Goal: Transaction & Acquisition: Purchase product/service

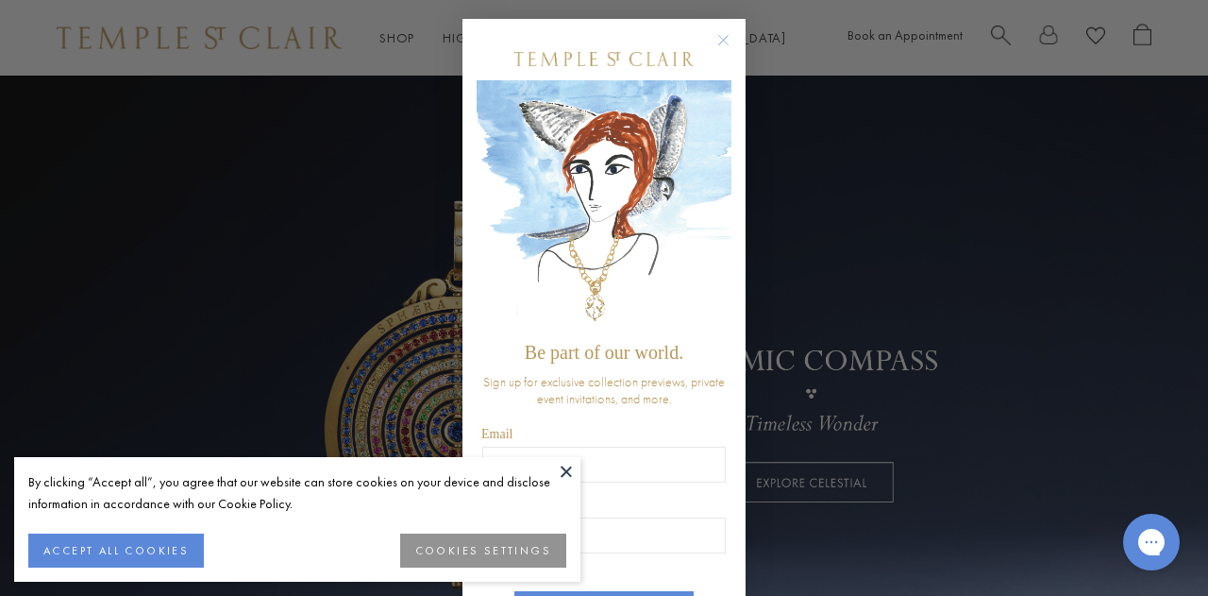
click at [716, 37] on circle "Close dialog" at bounding box center [724, 40] width 23 height 23
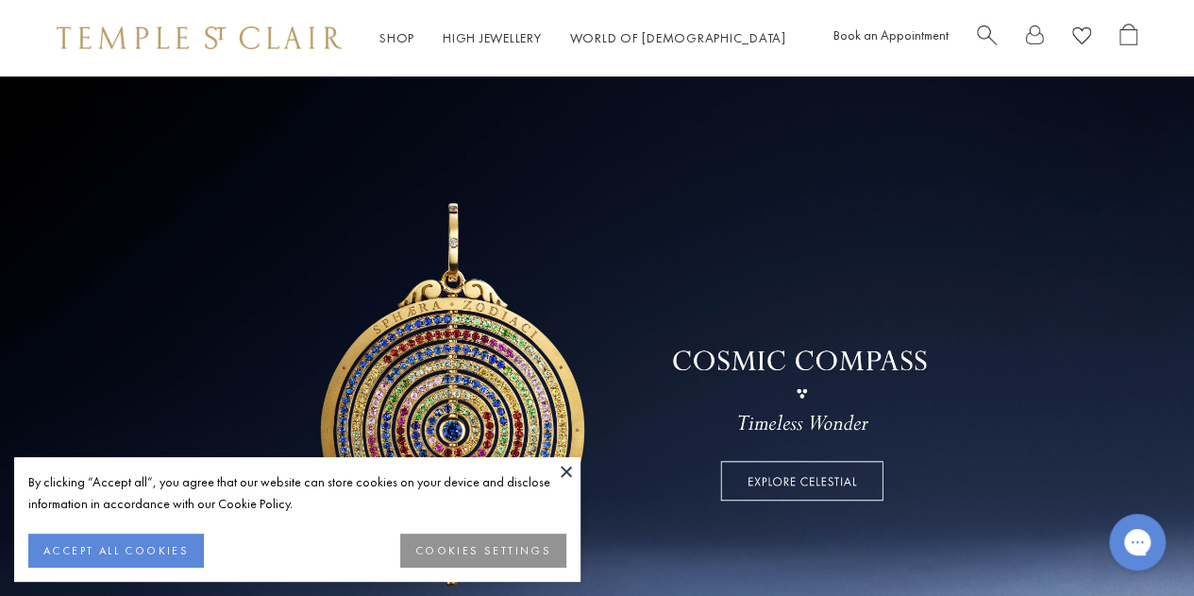
click at [507, 538] on button "COOKIES SETTINGS" at bounding box center [483, 550] width 166 height 34
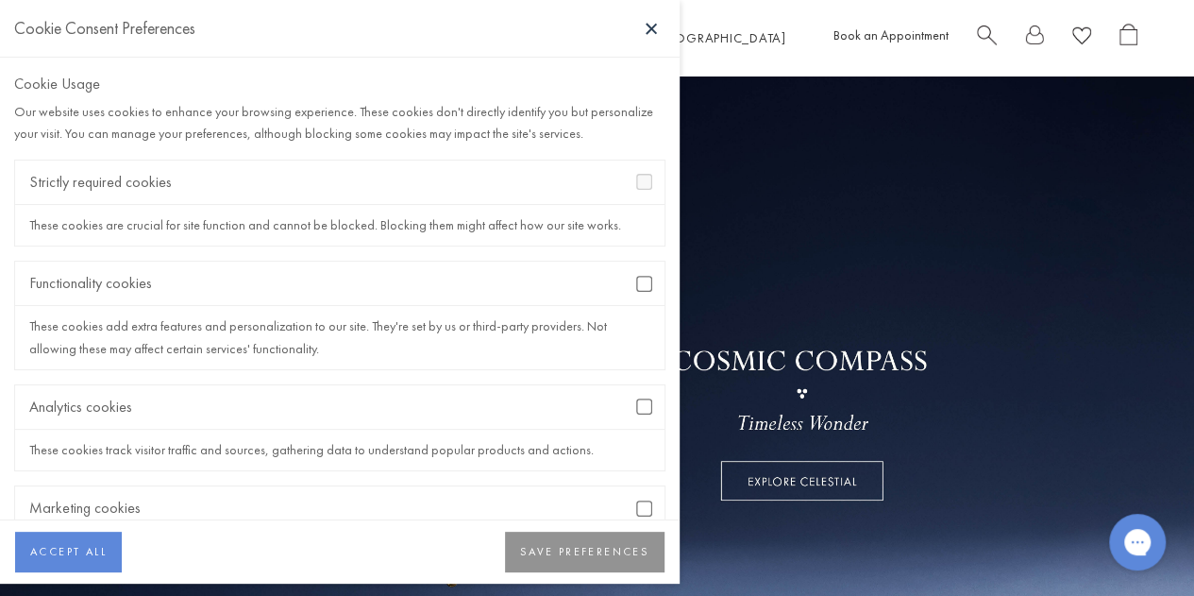
click at [655, 21] on button at bounding box center [651, 28] width 28 height 28
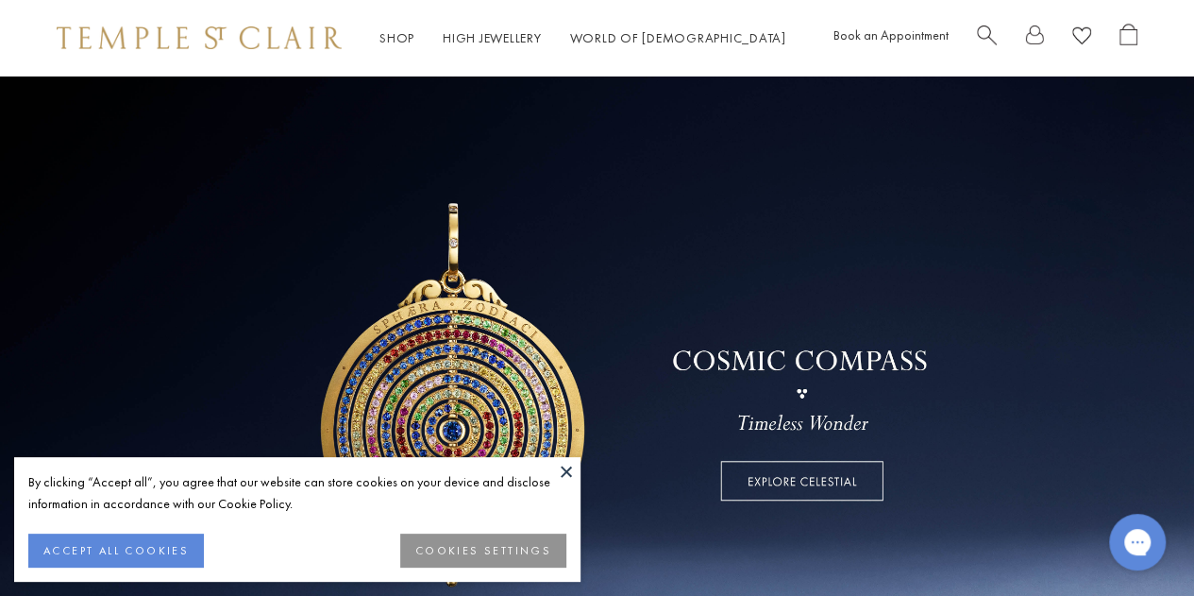
click at [468, 542] on button "COOKIES SETTINGS" at bounding box center [483, 550] width 166 height 34
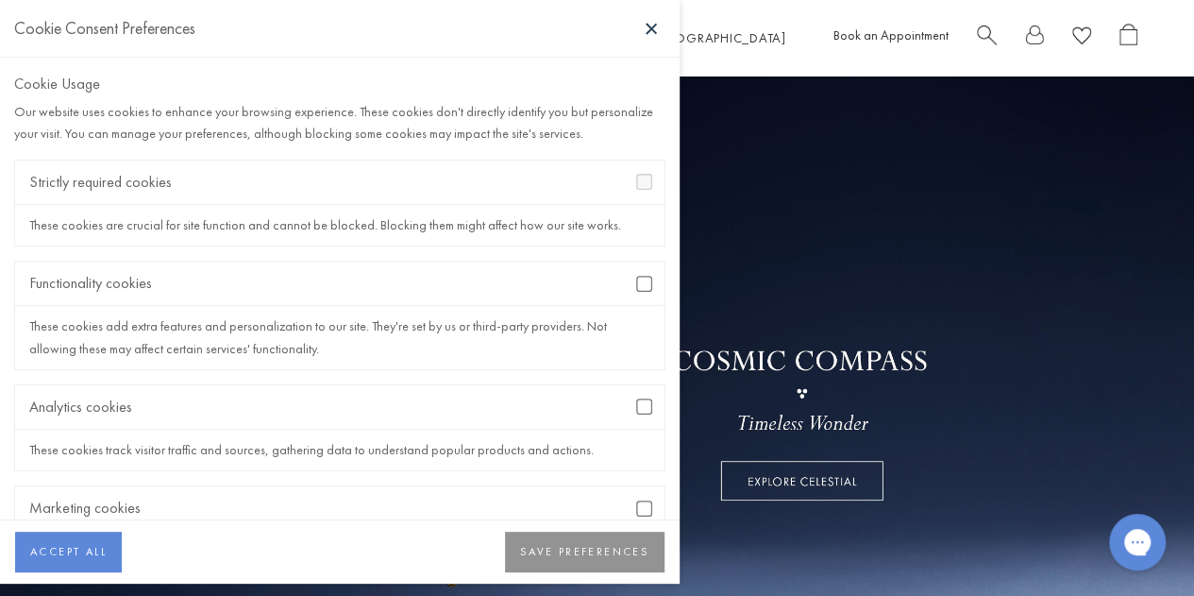
click at [583, 556] on button "SAVE PREFERENCES" at bounding box center [585, 553] width 160 height 42
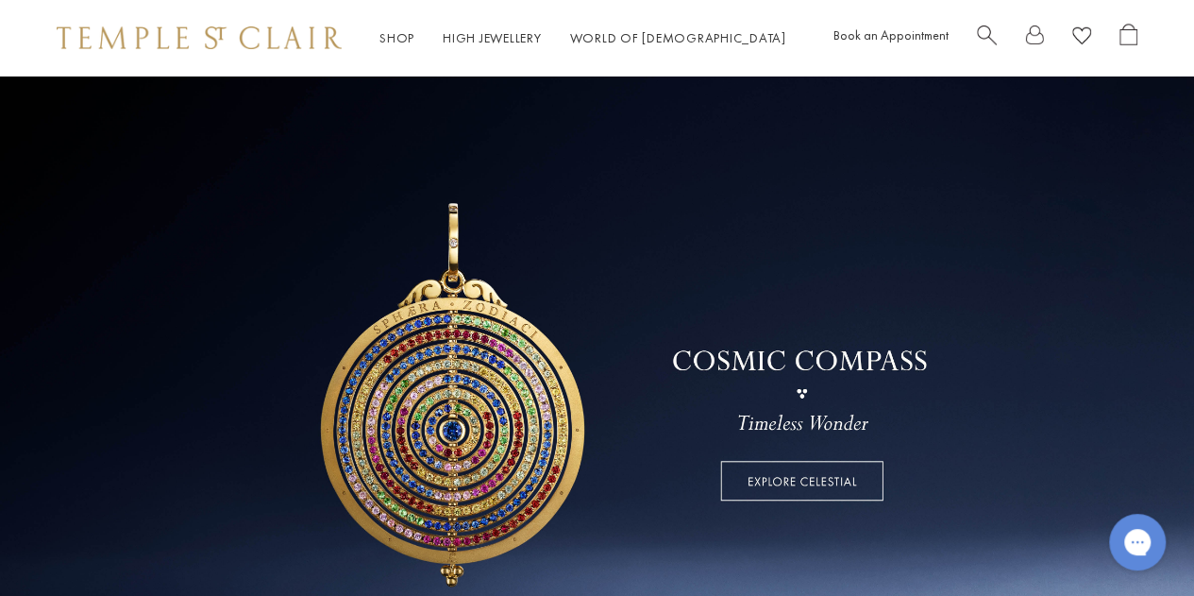
click at [987, 31] on span "Search" at bounding box center [987, 34] width 20 height 20
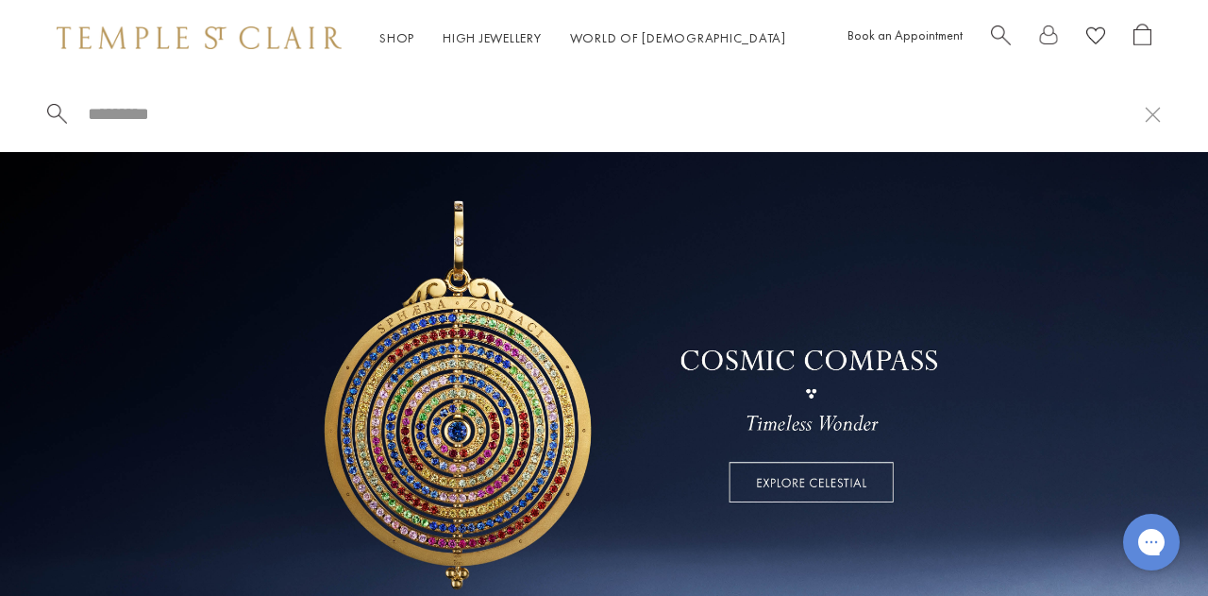
click at [987, 31] on div "Book an Appointment" at bounding box center [1000, 38] width 304 height 29
click at [998, 26] on span "Search" at bounding box center [1001, 34] width 20 height 20
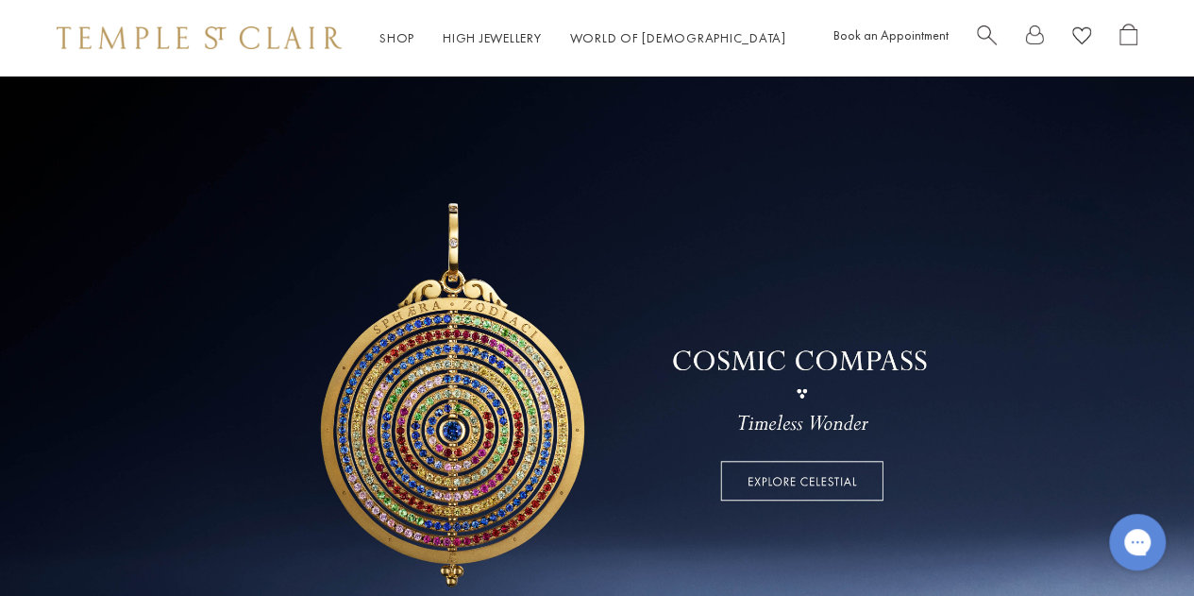
click at [991, 28] on span "Search" at bounding box center [987, 34] width 20 height 20
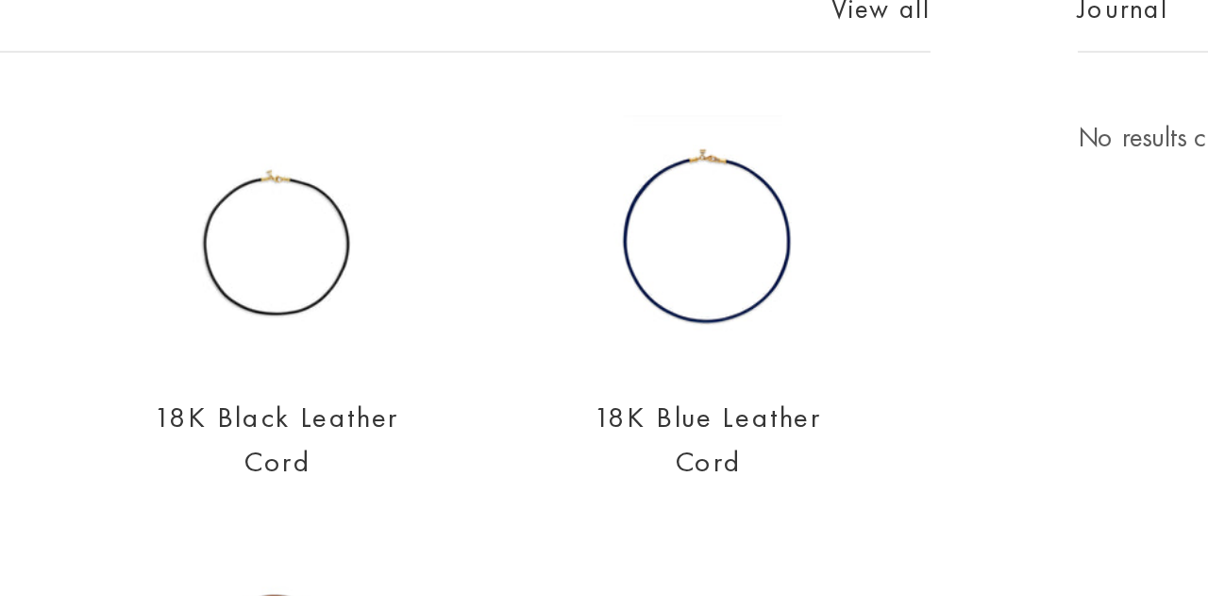
scroll to position [64, 0]
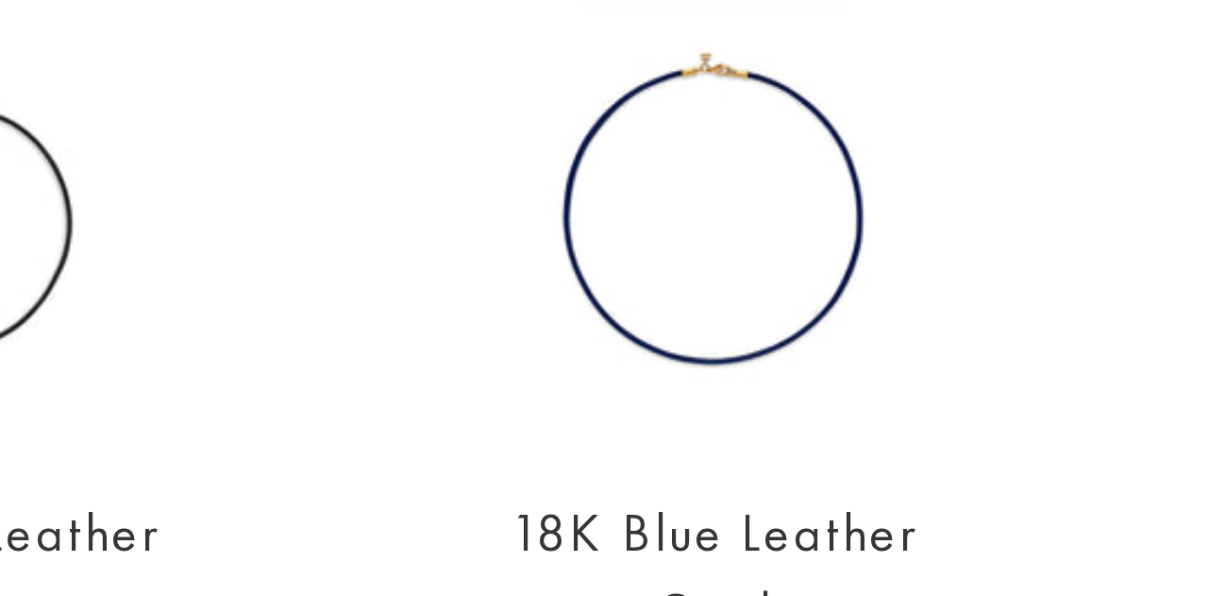
type input "******"
click at [693, 275] on img at bounding box center [697, 257] width 127 height 127
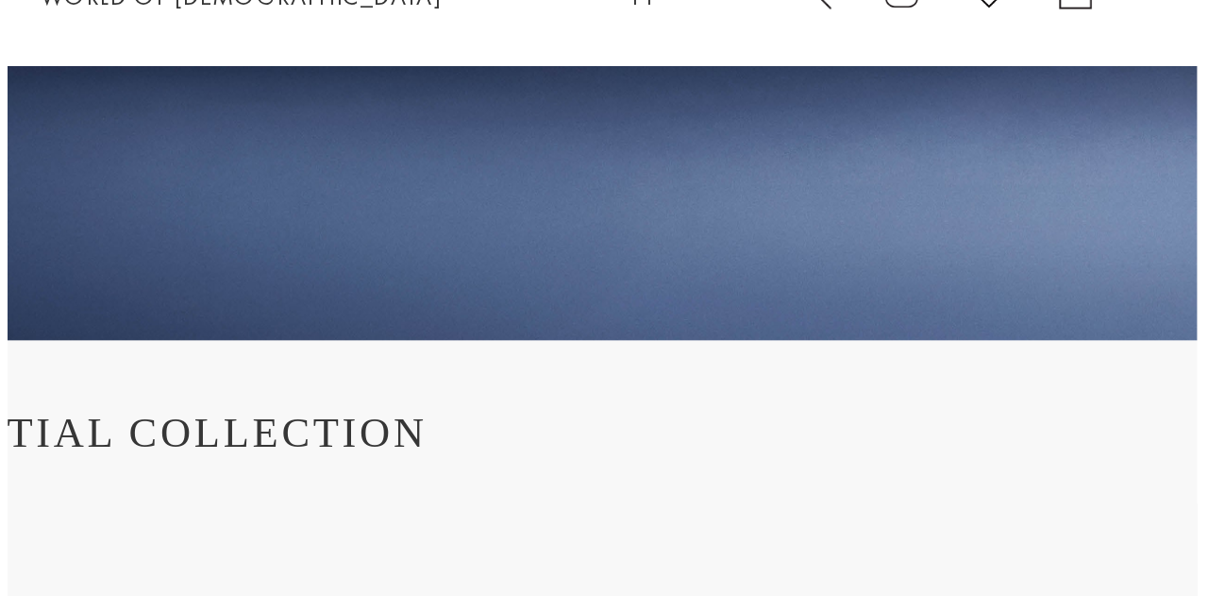
scroll to position [465, 0]
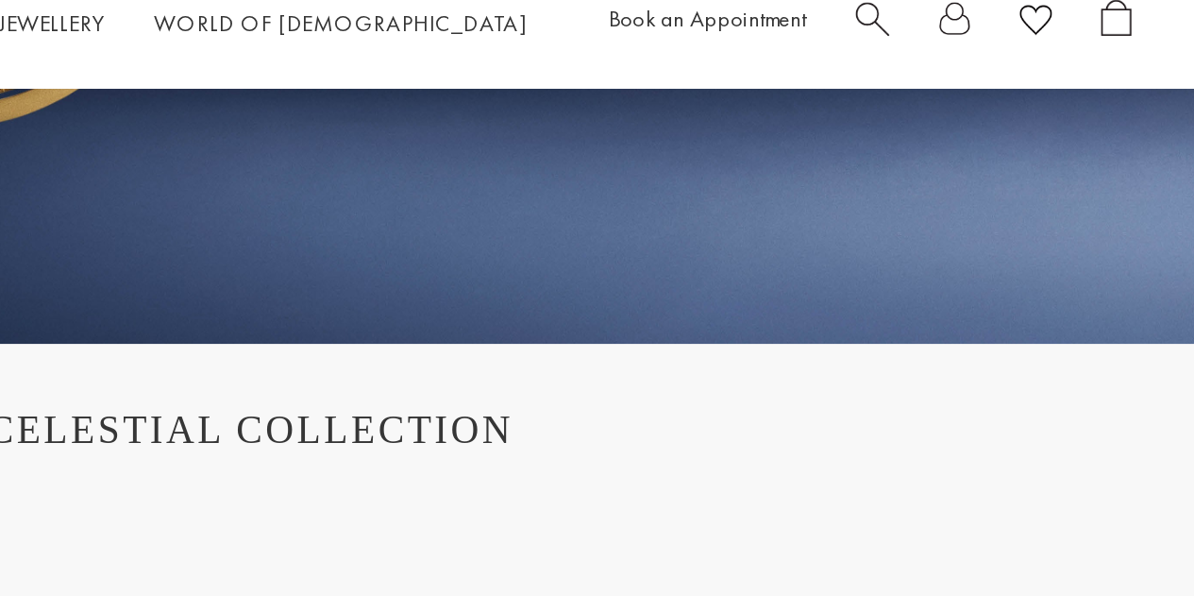
click at [984, 38] on span "Search" at bounding box center [987, 34] width 20 height 20
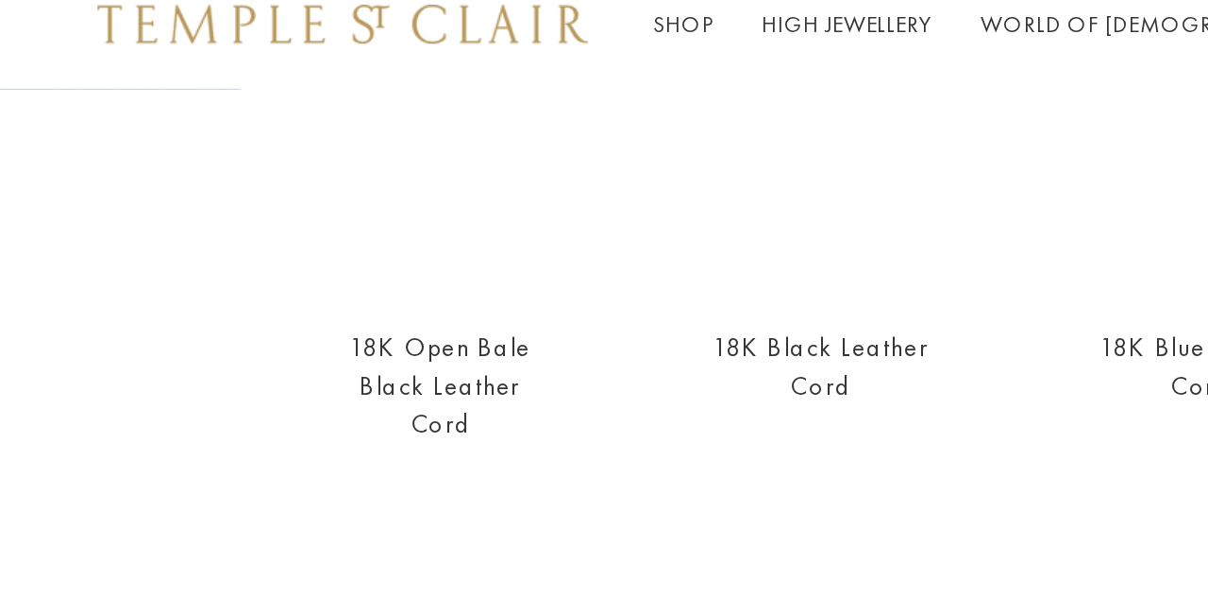
scroll to position [188, 0]
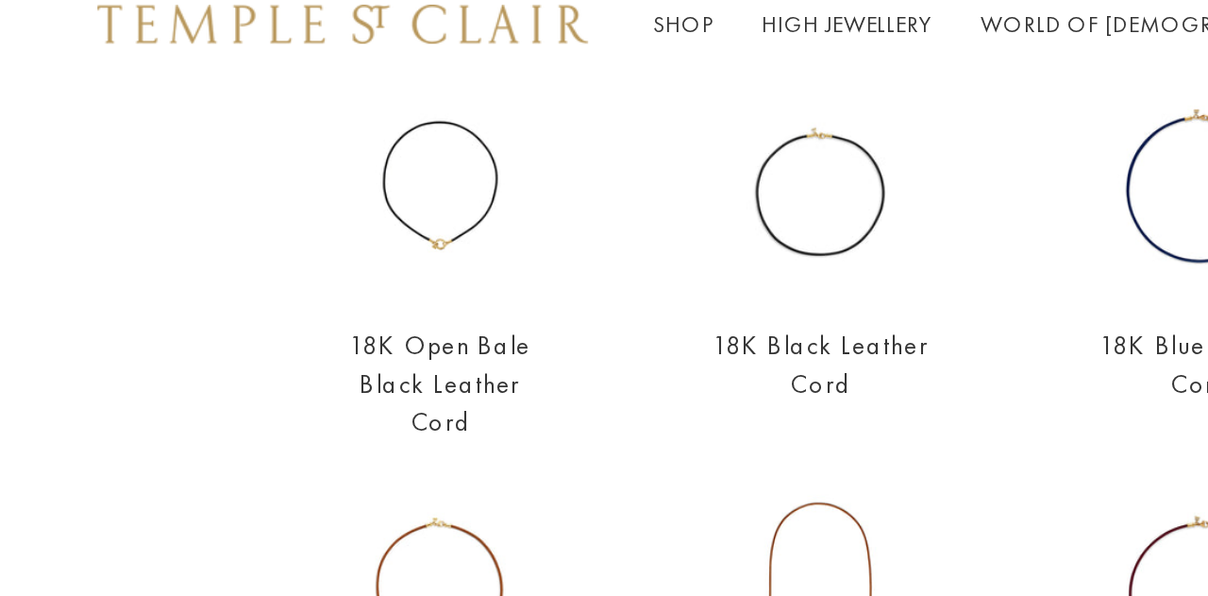
type input "******"
click at [306, 62] on div "Shop Shop Categories Amulets Pendants & Charms Lockets Chains & Leather Cords E…" at bounding box center [604, 38] width 1208 height 76
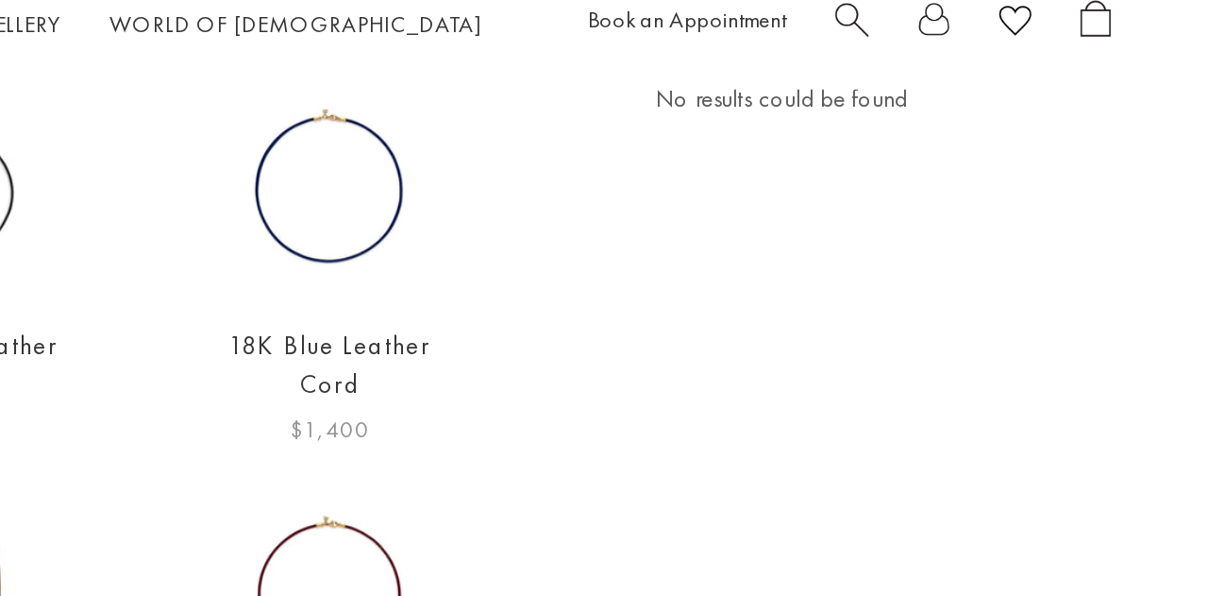
click at [708, 129] on img at bounding box center [697, 133] width 127 height 127
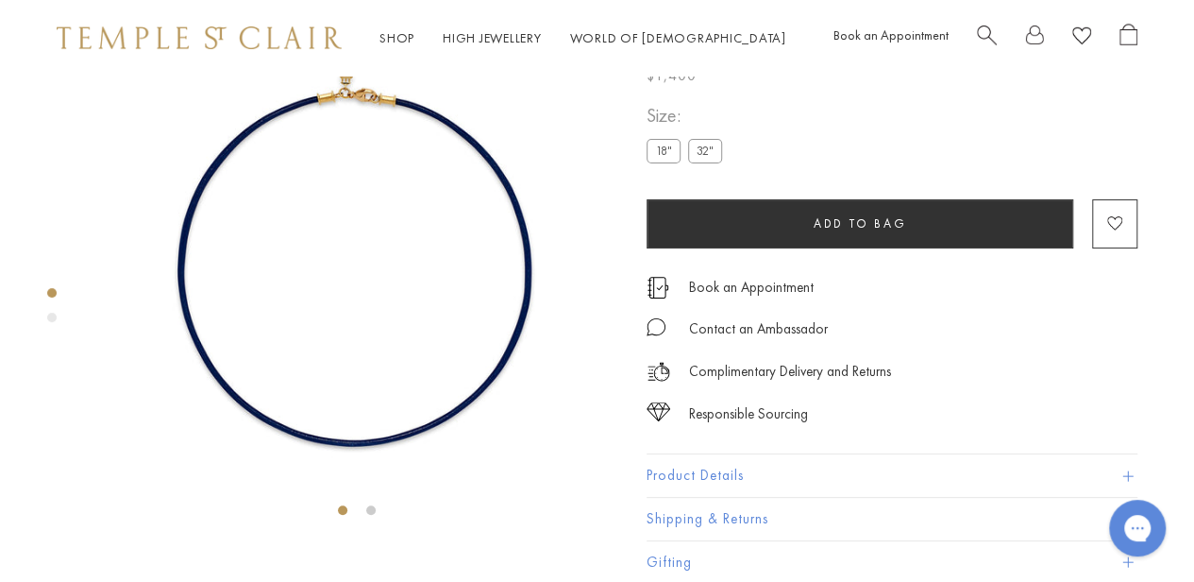
scroll to position [76, 0]
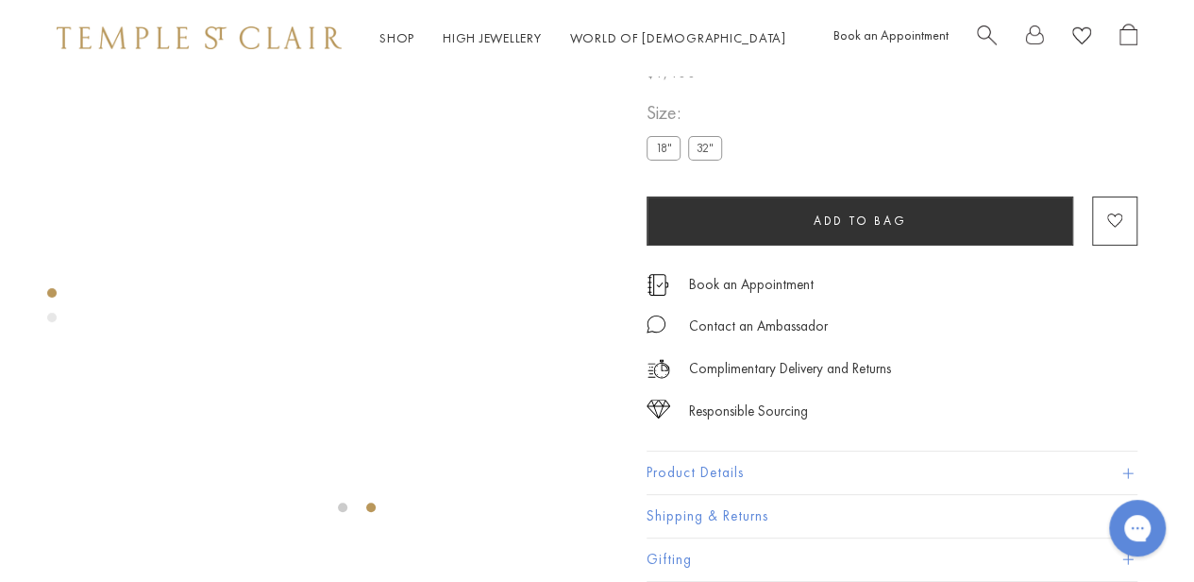
click at [72, 145] on div at bounding box center [337, 259] width 675 height 518
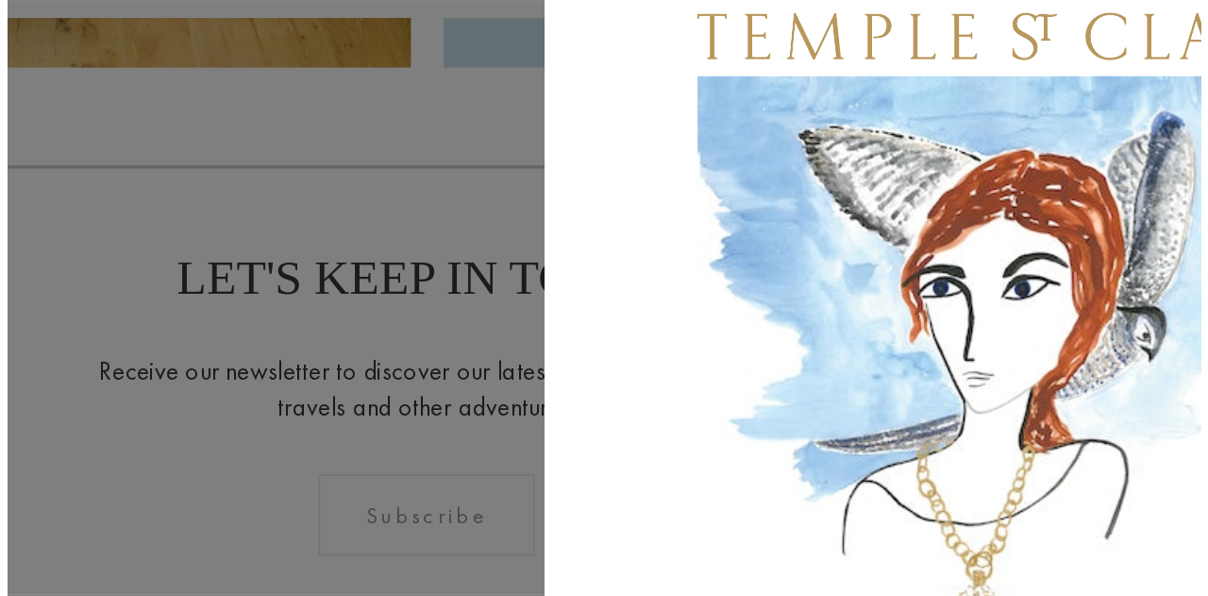
scroll to position [4631, 0]
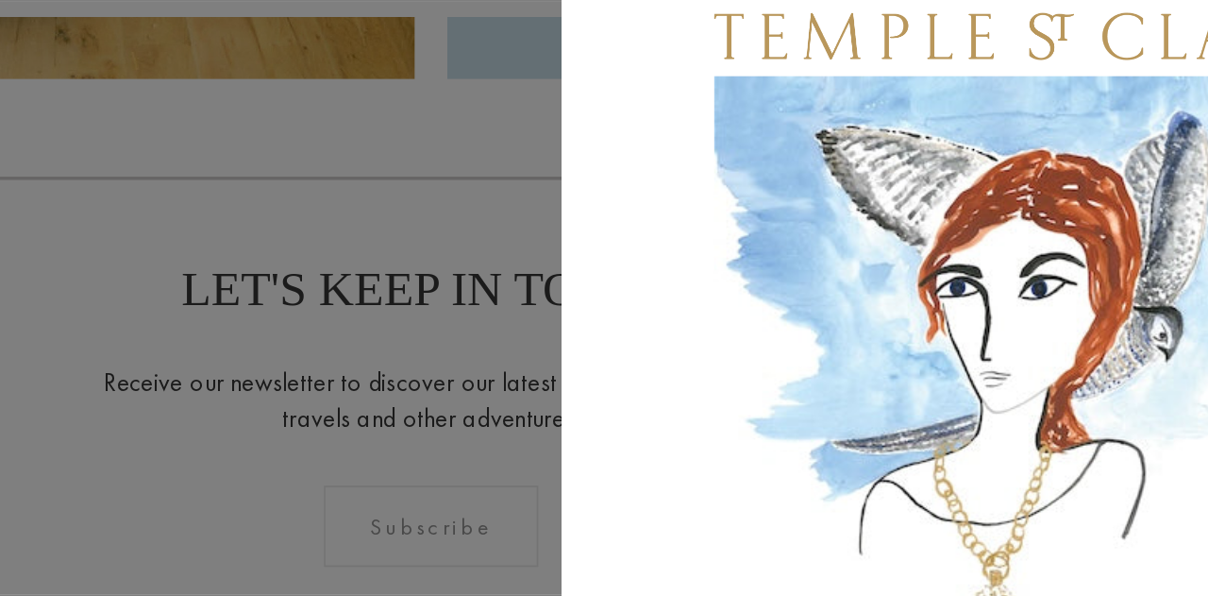
click at [748, 338] on div "Be part of our world. Sign up for exclusive collection previews, private event …" at bounding box center [944, 298] width 529 height 596
click at [687, 297] on div "Be part of our world. Sign up for exclusive collection previews, private event …" at bounding box center [944, 298] width 529 height 596
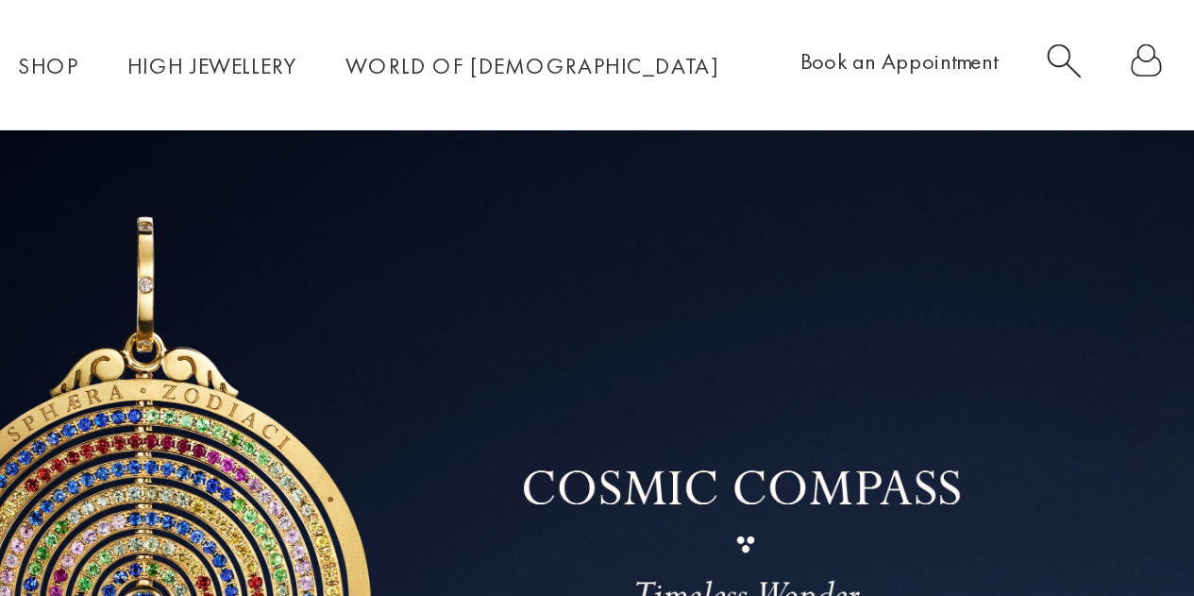
scroll to position [0, 0]
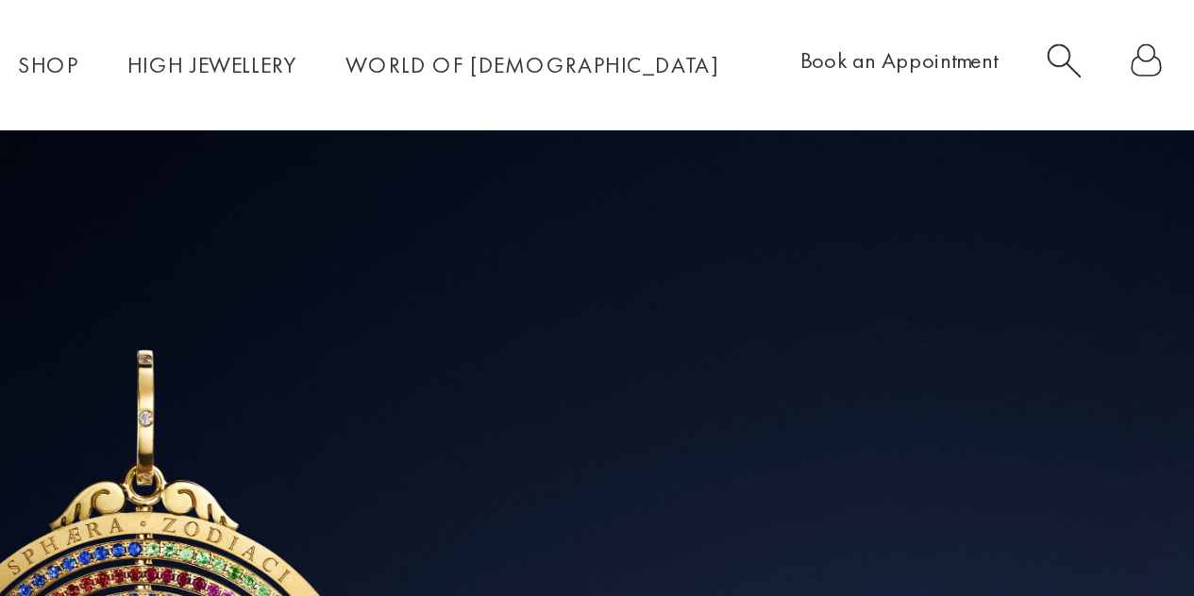
click at [685, 81] on link at bounding box center [597, 383] width 1194 height 614
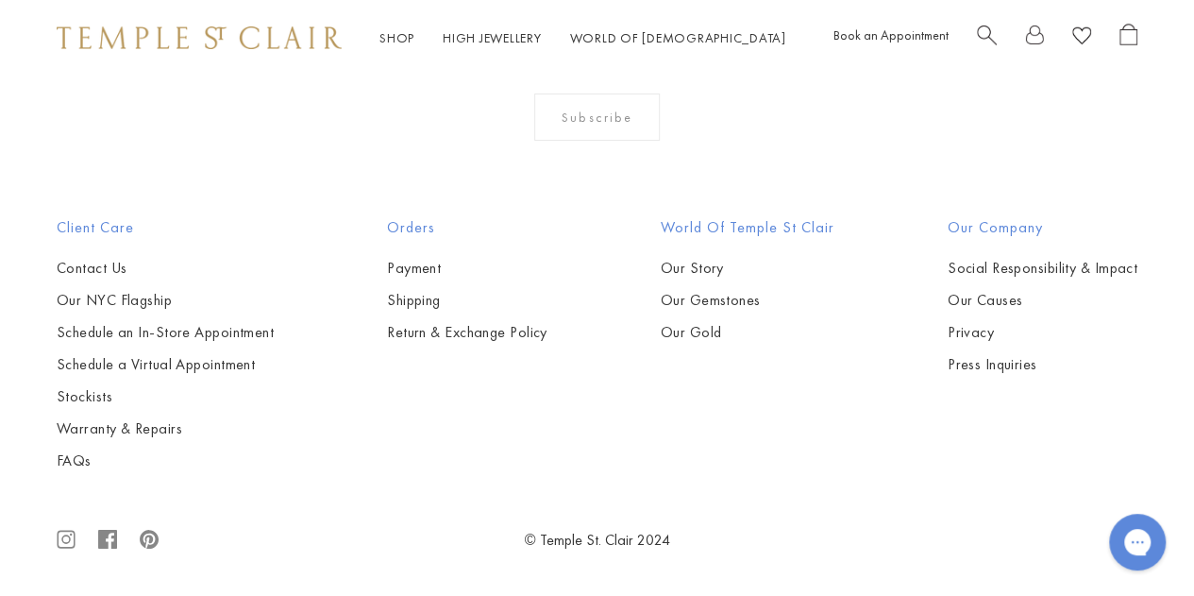
scroll to position [6446, 0]
